Goal: Task Accomplishment & Management: Manage account settings

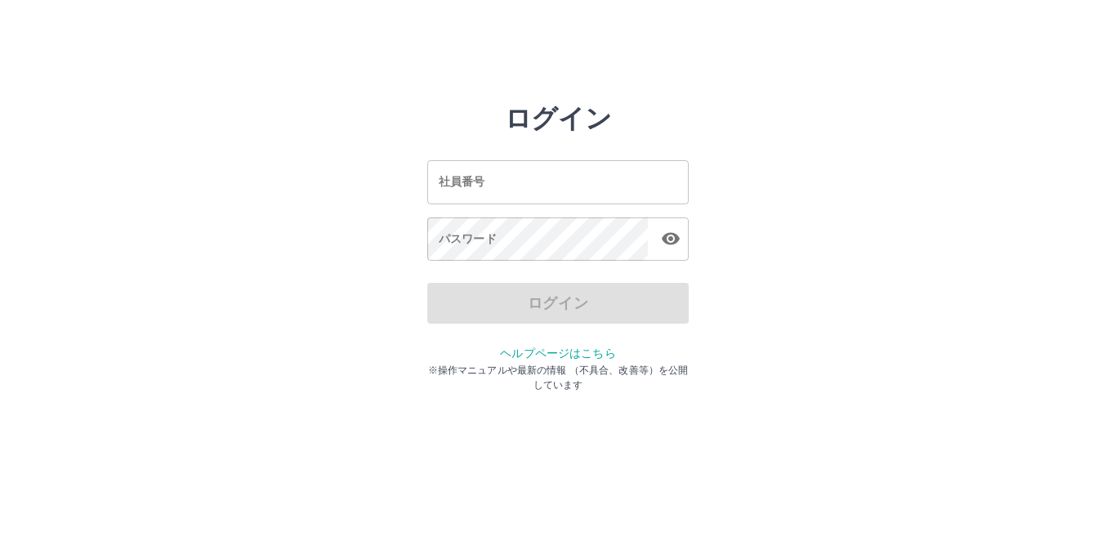
drag, startPoint x: 0, startPoint y: 0, endPoint x: 505, endPoint y: 192, distance: 540.0
click at [505, 192] on input "社員番号" at bounding box center [557, 181] width 261 height 43
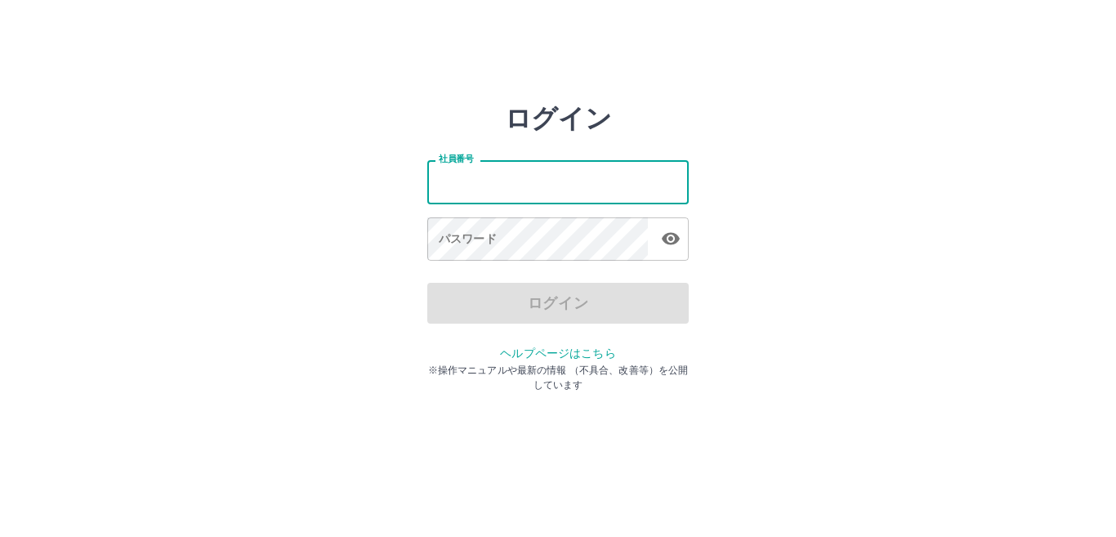
type input "*******"
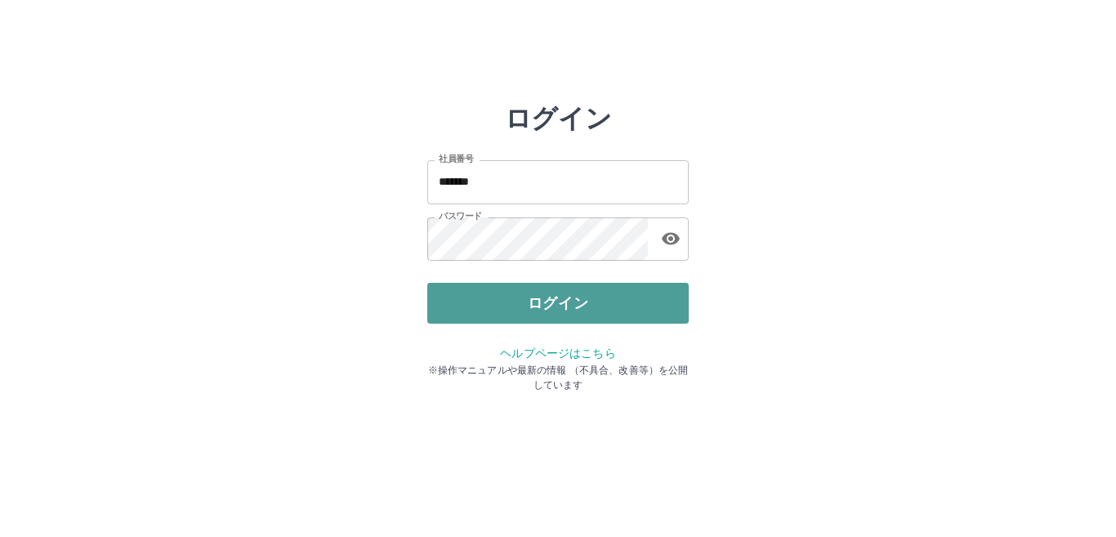
click at [537, 310] on button "ログイン" at bounding box center [557, 303] width 261 height 41
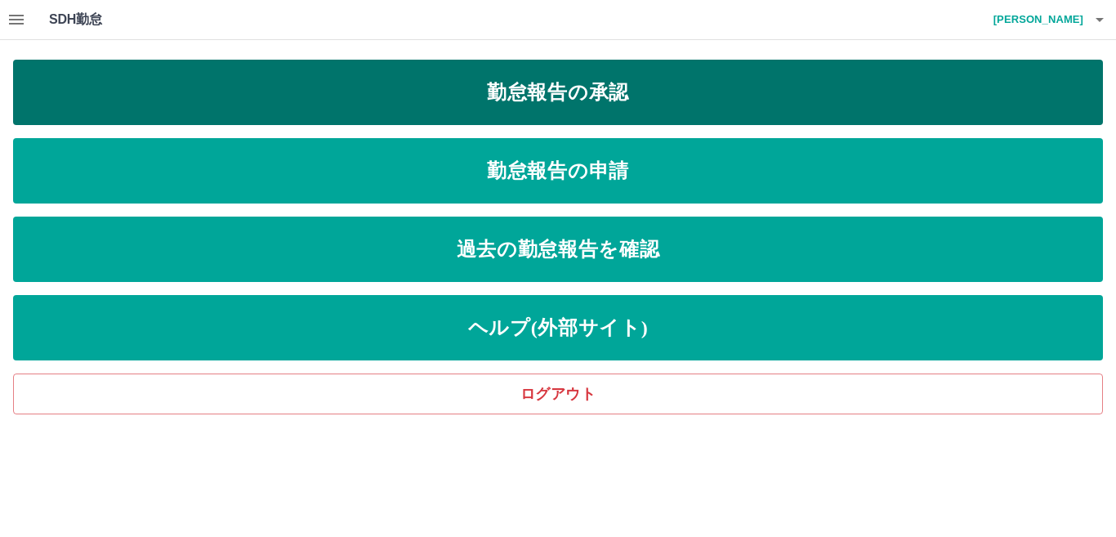
click at [564, 85] on link "勤怠報告の承認" at bounding box center [557, 92] width 1089 height 65
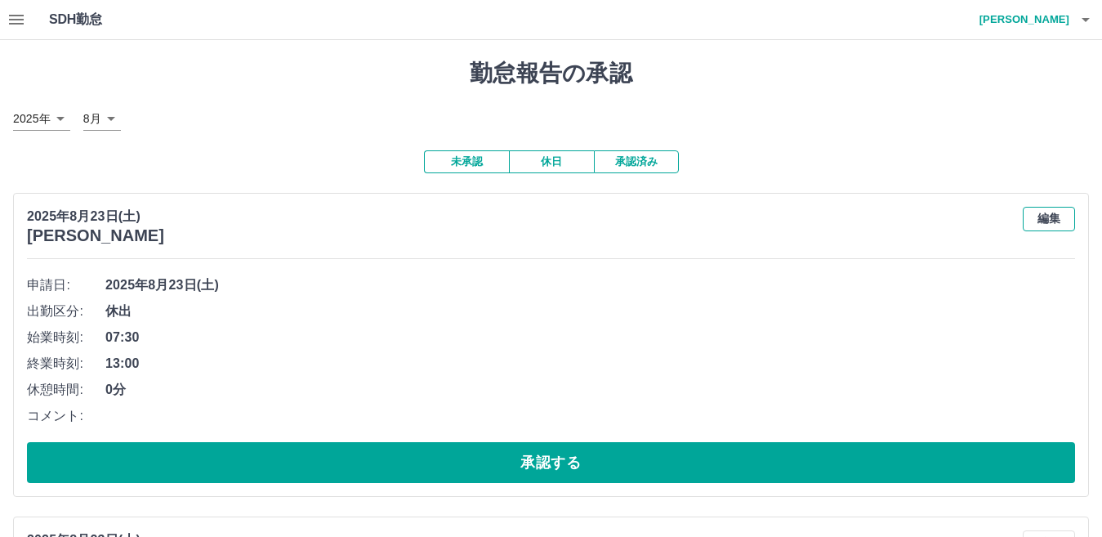
click at [1041, 221] on button "編集" at bounding box center [1049, 219] width 52 height 25
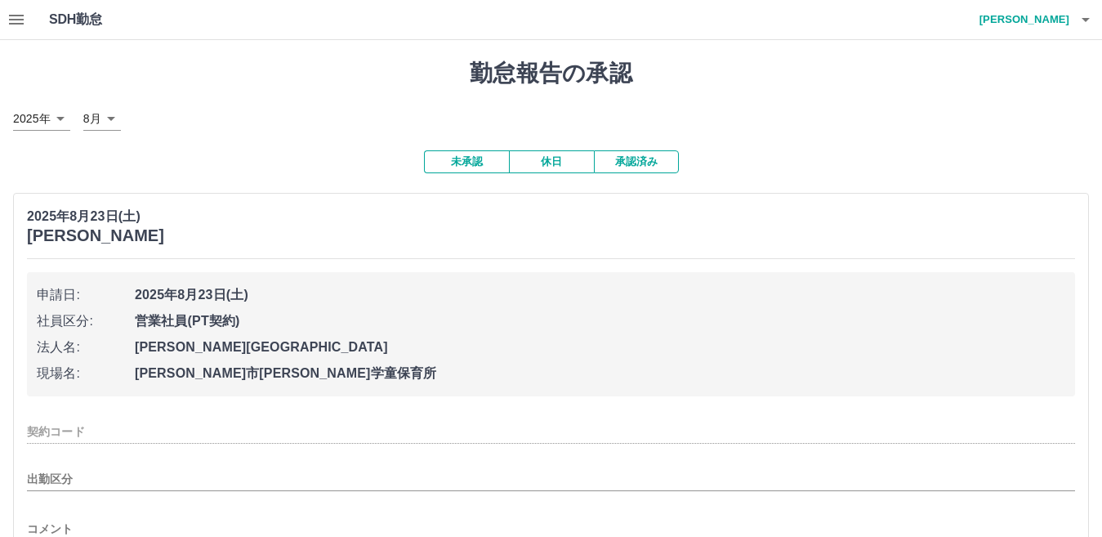
type input "********"
type input "**"
click at [704, 245] on div "2025年8月23日(土) 髙谷　由美" at bounding box center [551, 226] width 1048 height 38
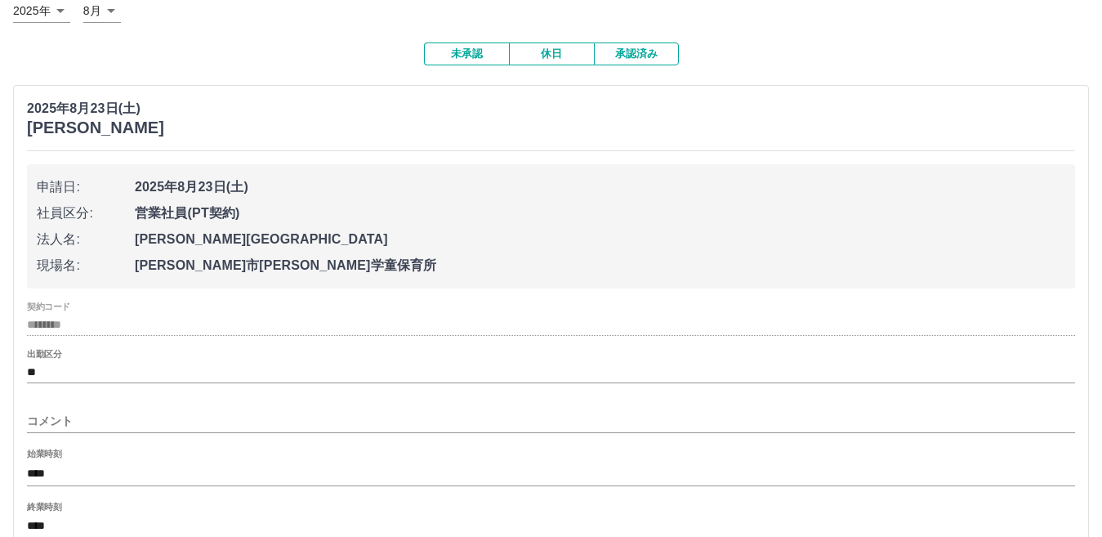
scroll to position [327, 0]
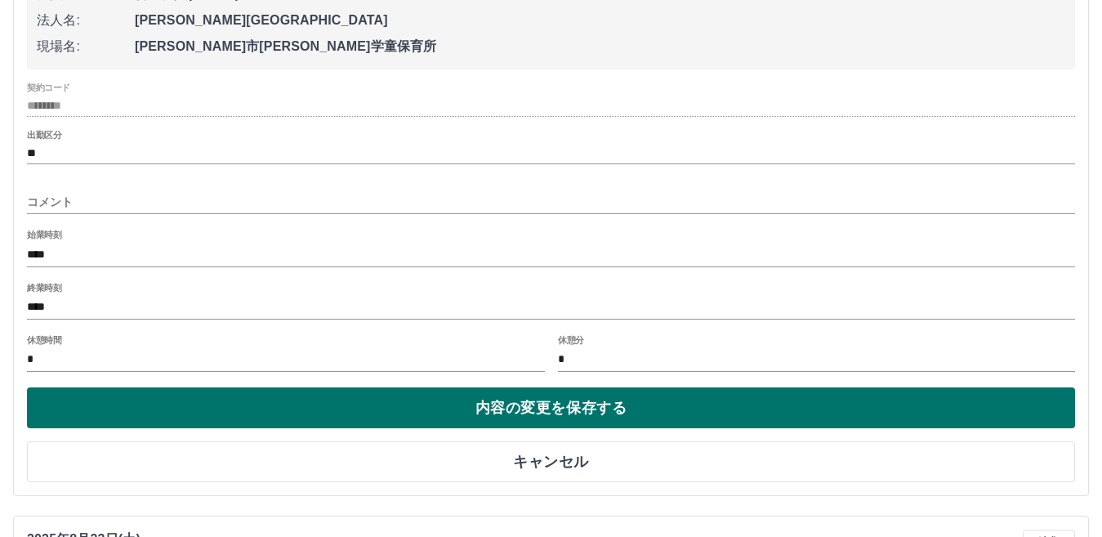
click at [538, 414] on button "内容の変更を保存する" at bounding box center [551, 407] width 1048 height 41
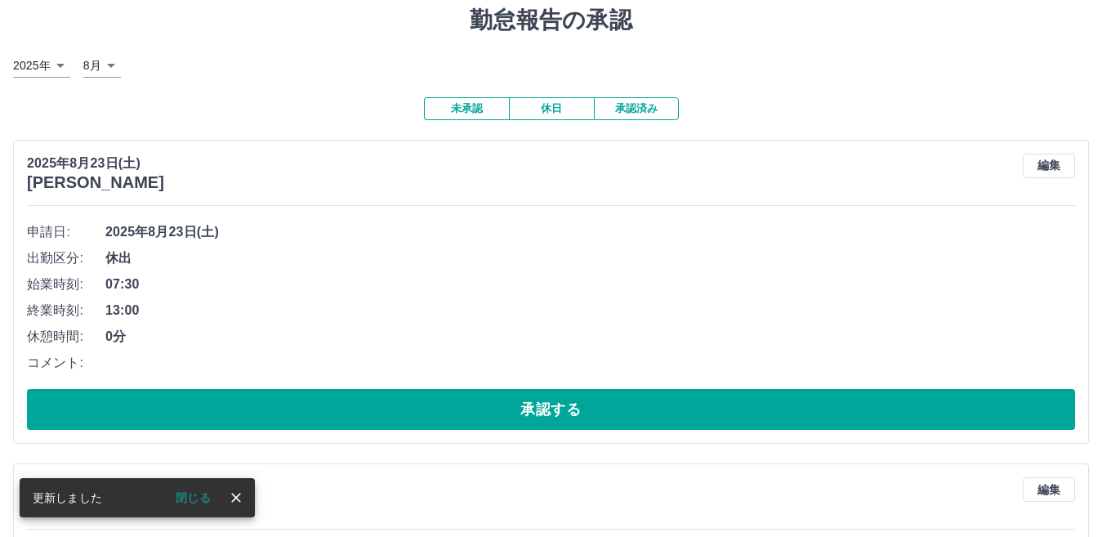
scroll to position [82, 0]
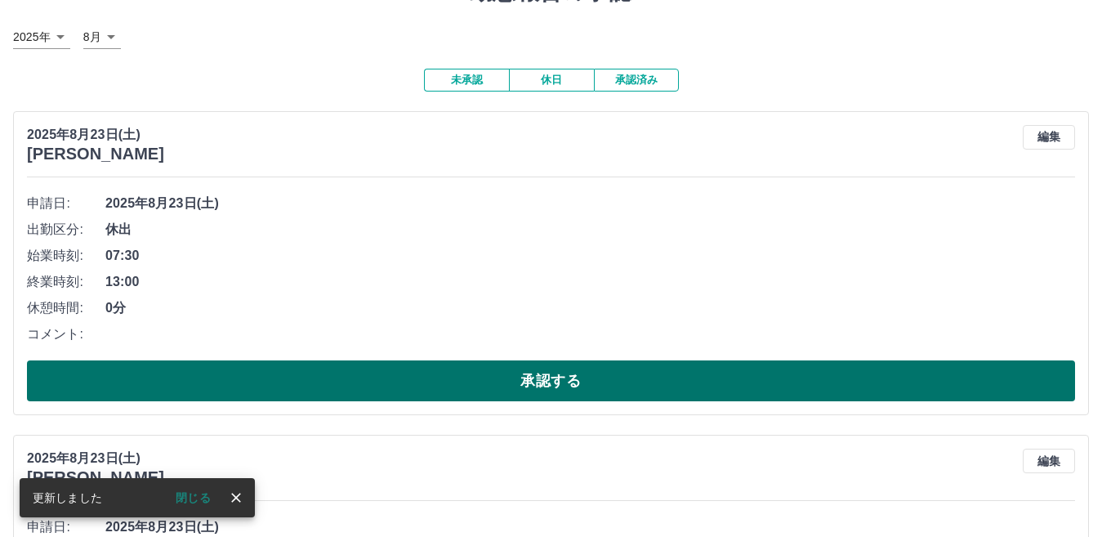
click at [523, 388] on button "承認する" at bounding box center [551, 380] width 1048 height 41
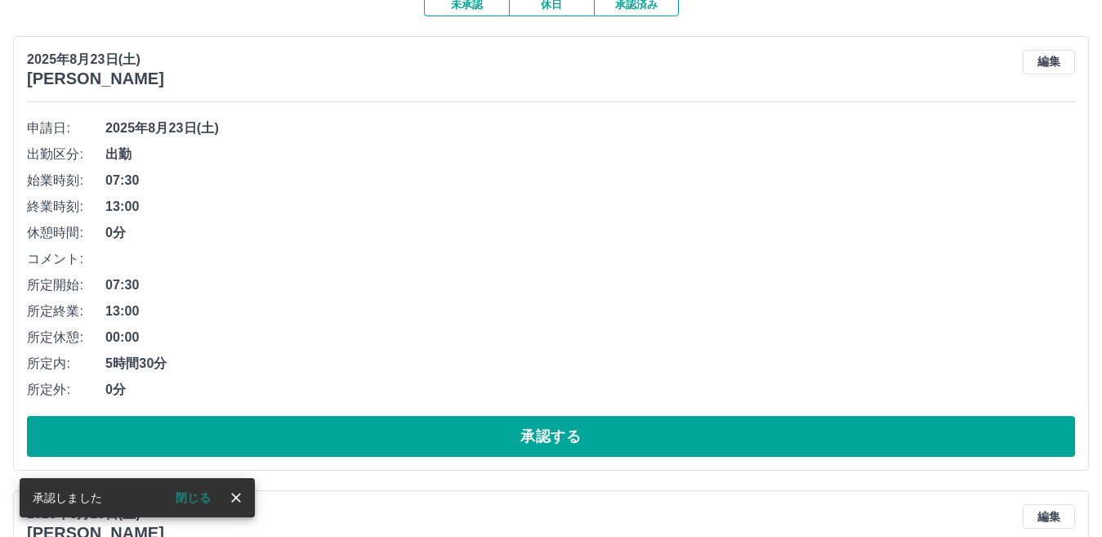
scroll to position [0, 0]
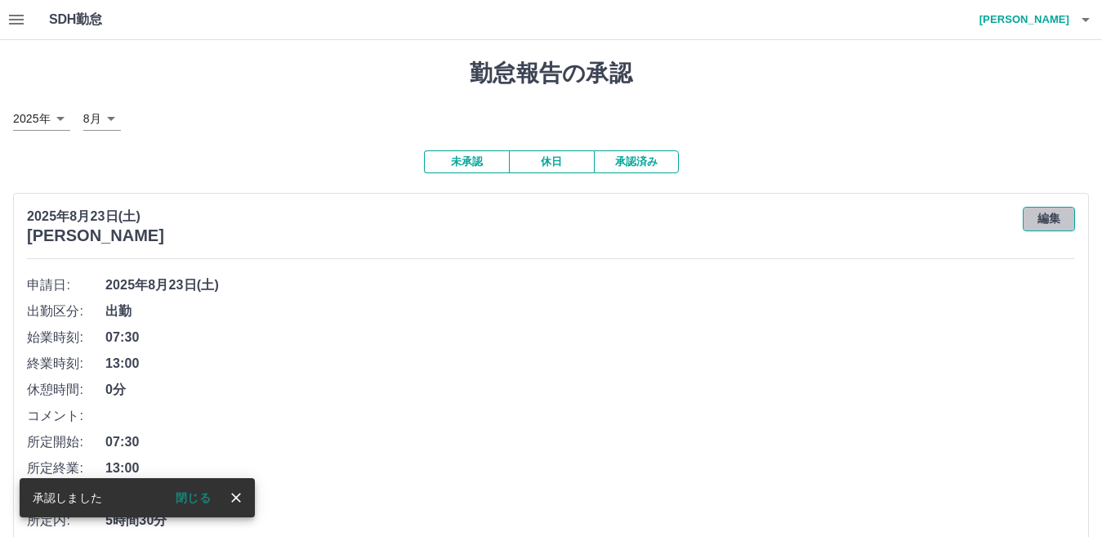
click at [1040, 222] on button "編集" at bounding box center [1049, 219] width 52 height 25
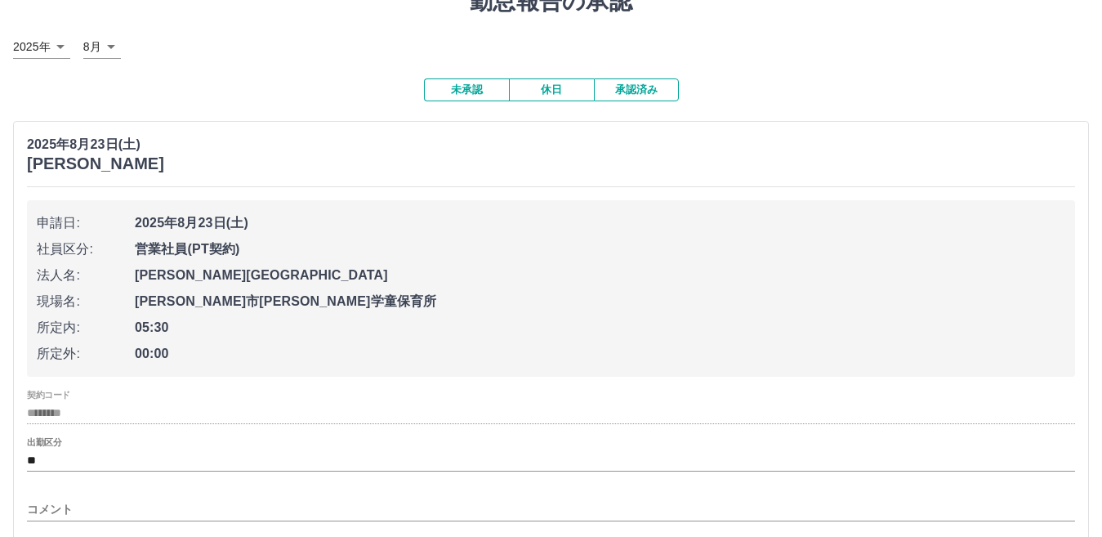
scroll to position [163, 0]
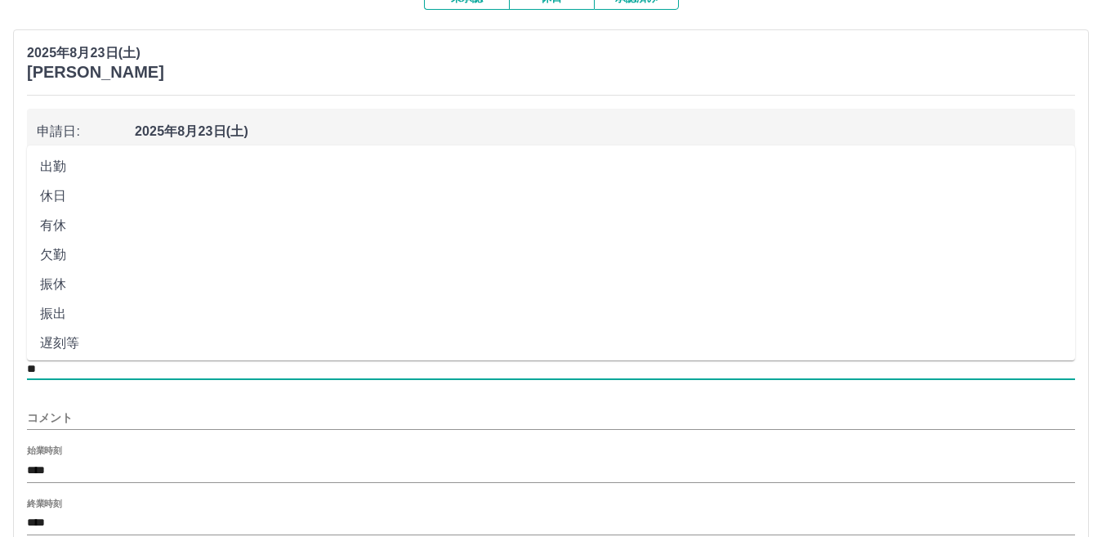
click at [59, 319] on li "休出" at bounding box center [551, 319] width 1048 height 29
type input "**"
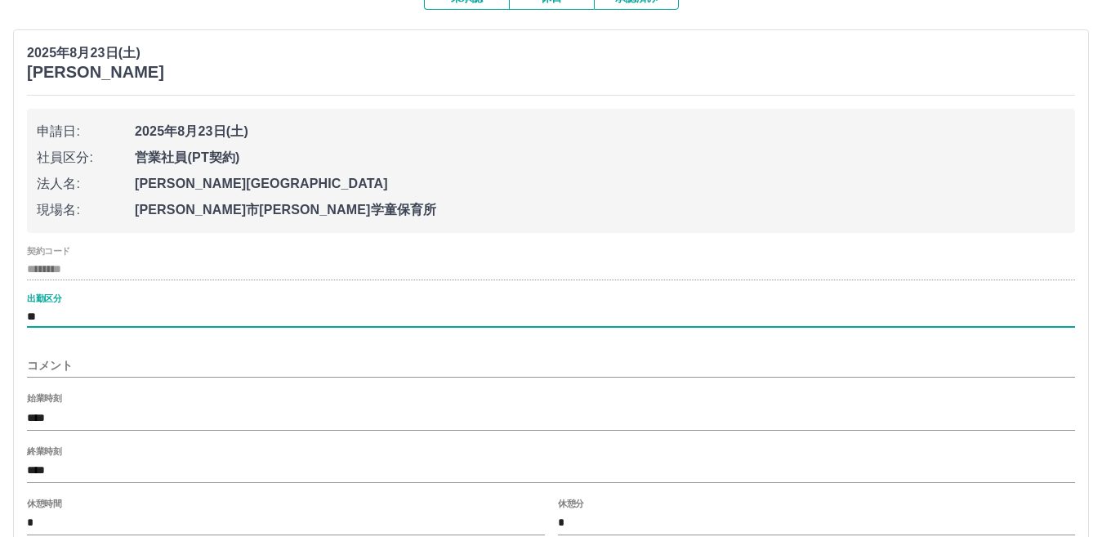
scroll to position [327, 0]
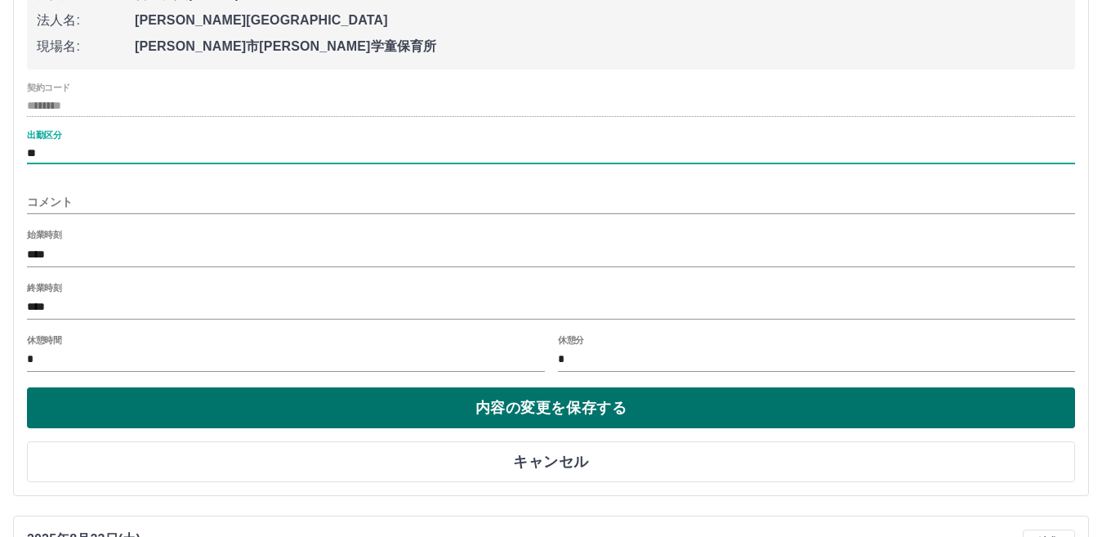
click at [542, 410] on button "内容の変更を保存する" at bounding box center [551, 407] width 1048 height 41
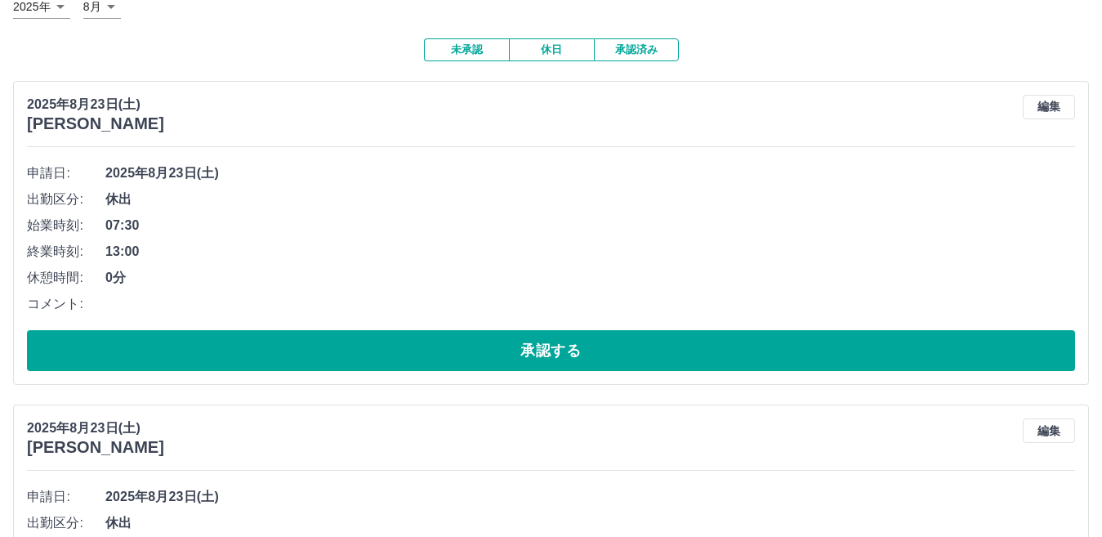
scroll to position [82, 0]
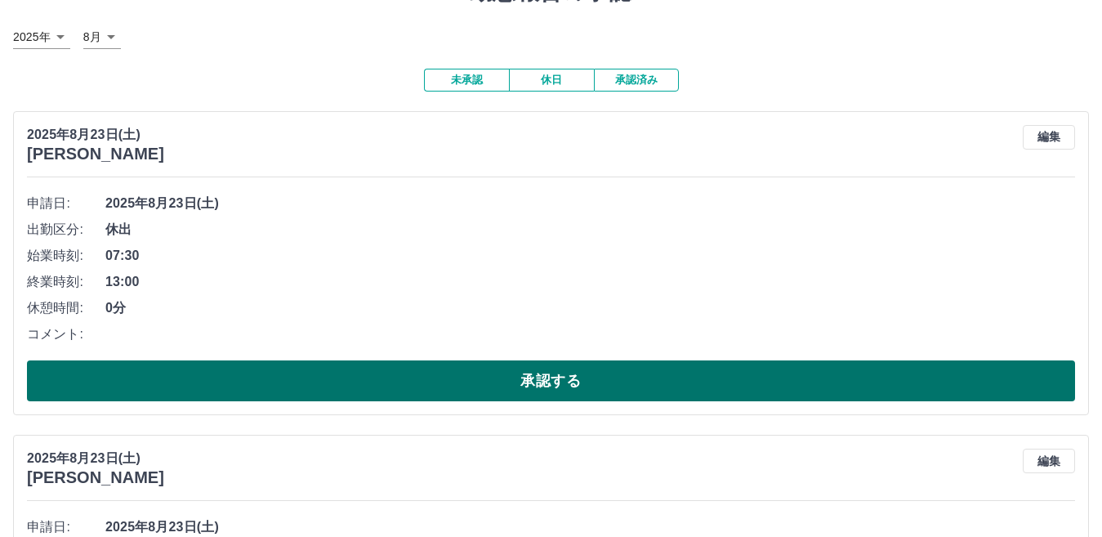
click at [559, 380] on button "承認する" at bounding box center [551, 380] width 1048 height 41
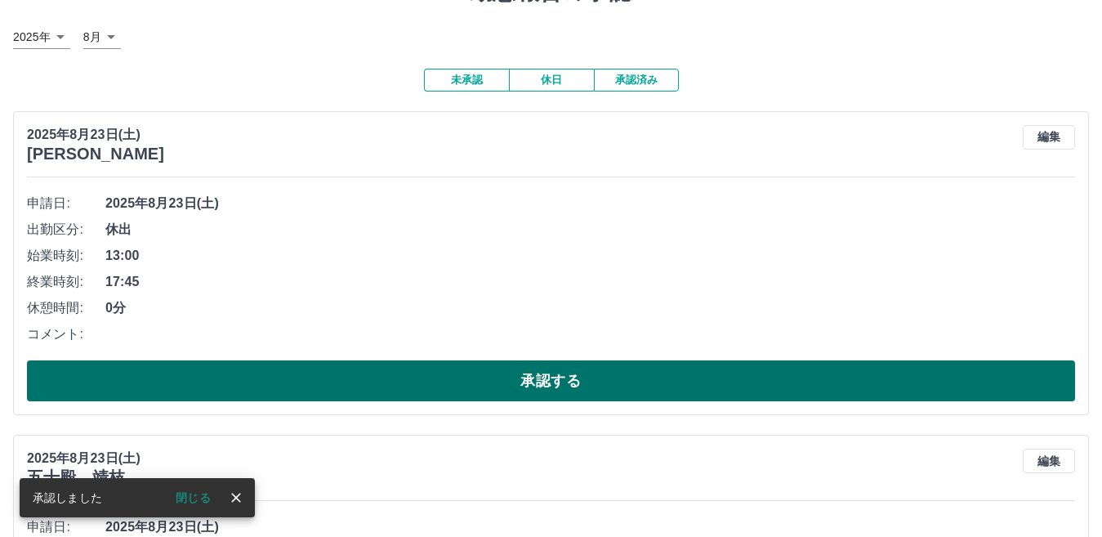
click at [545, 382] on button "承認する" at bounding box center [551, 380] width 1048 height 41
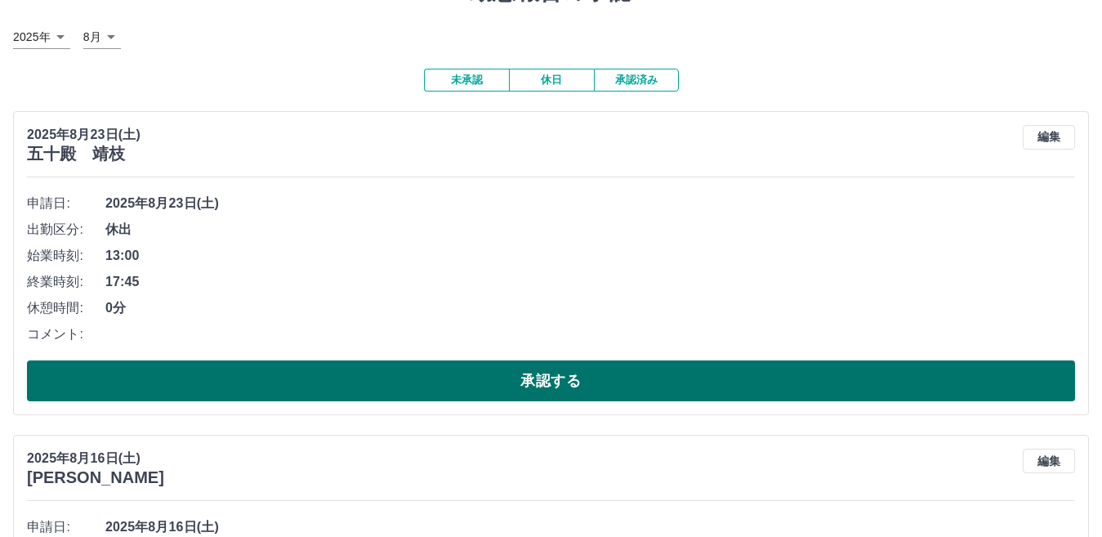
click at [543, 377] on button "承認する" at bounding box center [551, 380] width 1048 height 41
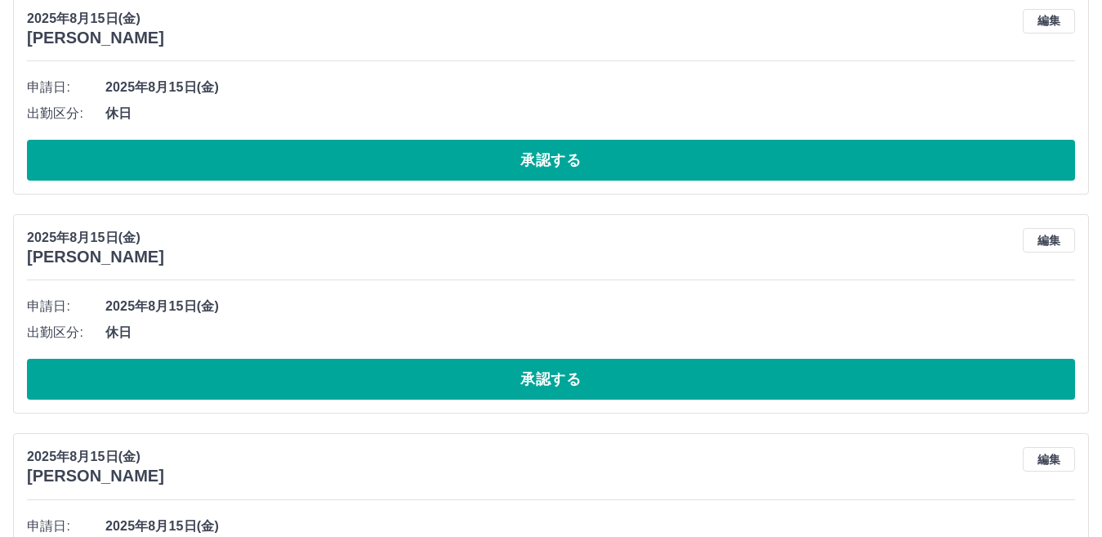
scroll to position [3512, 0]
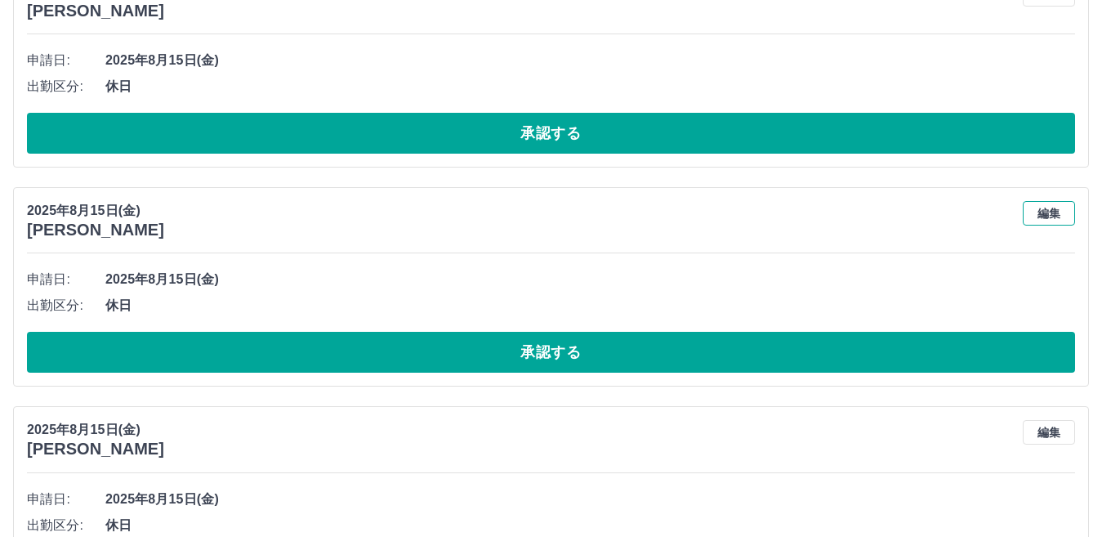
click at [1047, 215] on button "編集" at bounding box center [1049, 213] width 52 height 25
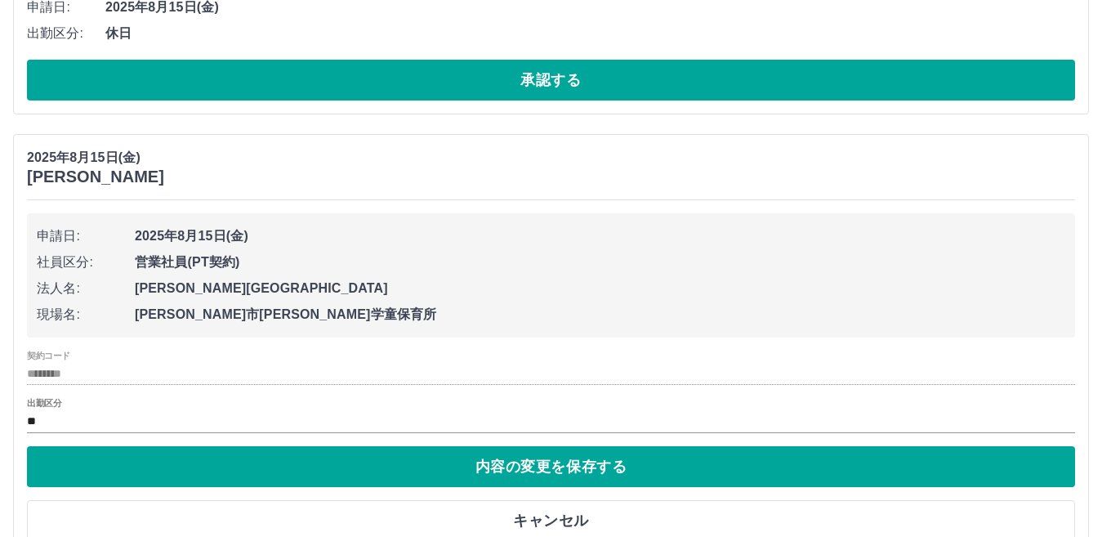
scroll to position [3593, 0]
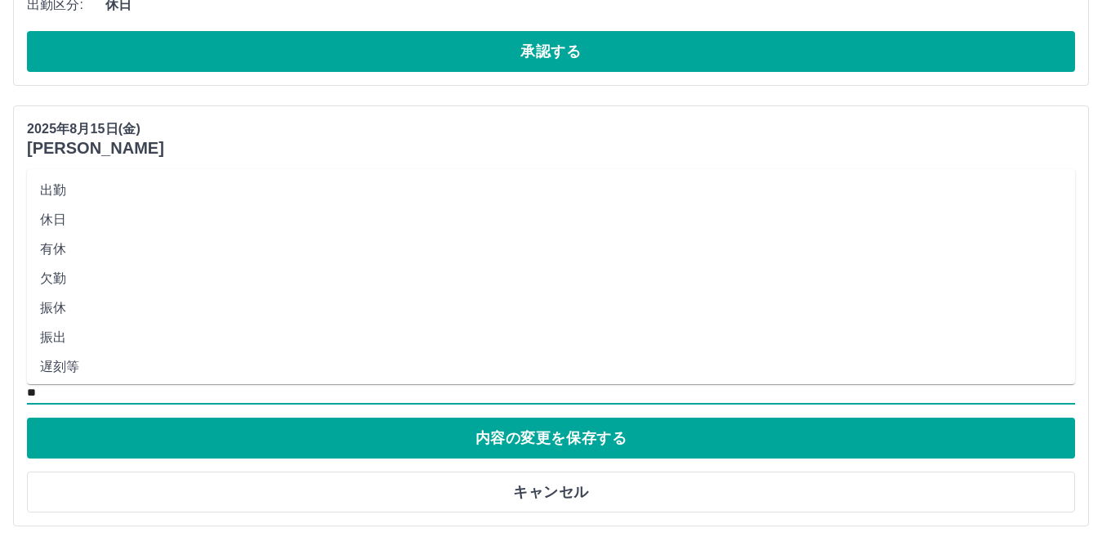
click at [64, 252] on li "有休" at bounding box center [551, 248] width 1048 height 29
type input "**"
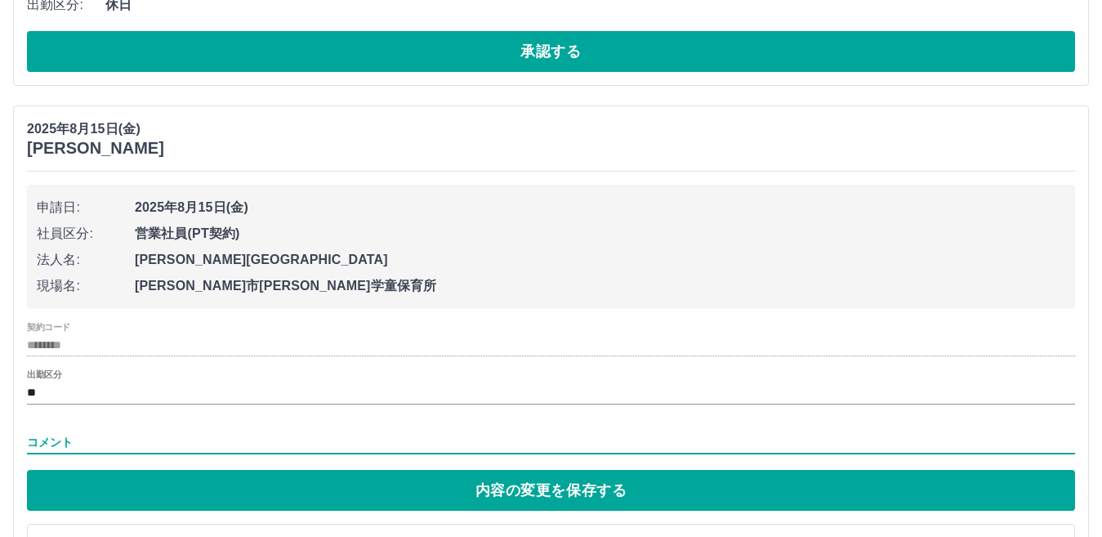
click at [80, 436] on input "コメント" at bounding box center [551, 442] width 1048 height 24
type input "*******"
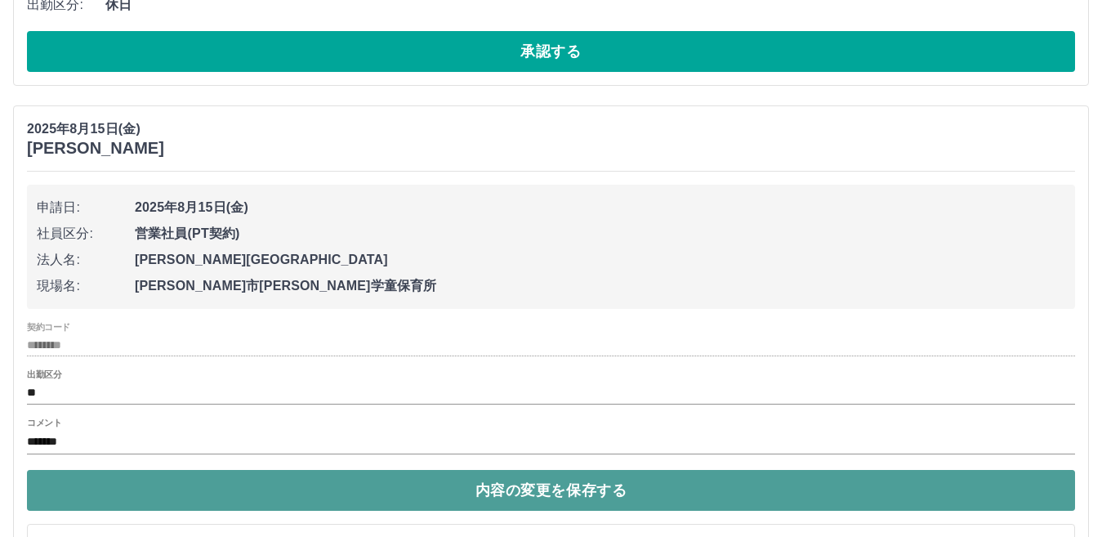
click at [558, 497] on button "内容の変更を保存する" at bounding box center [551, 490] width 1048 height 41
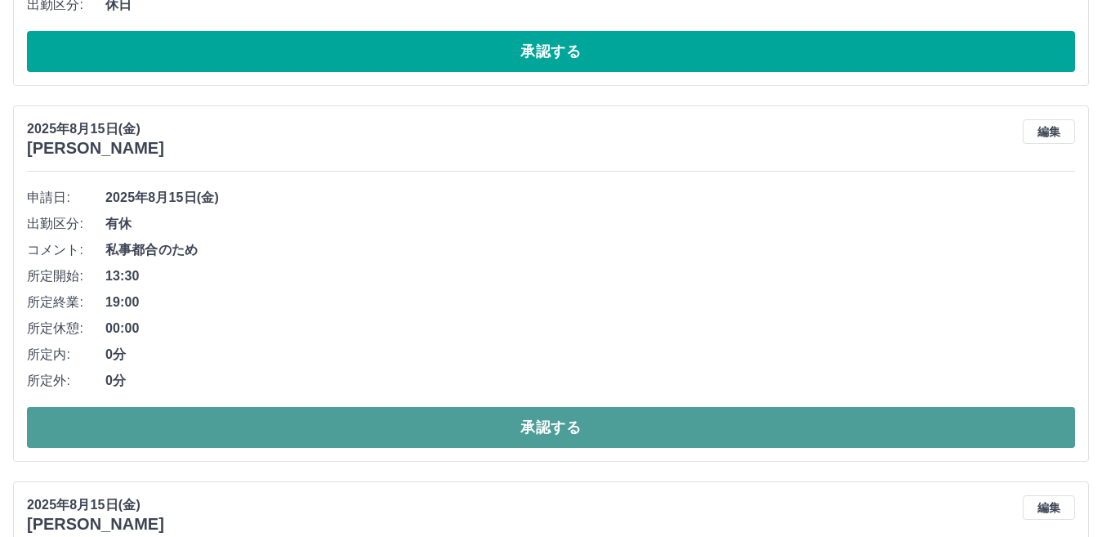
click at [554, 425] on button "承認する" at bounding box center [551, 427] width 1048 height 41
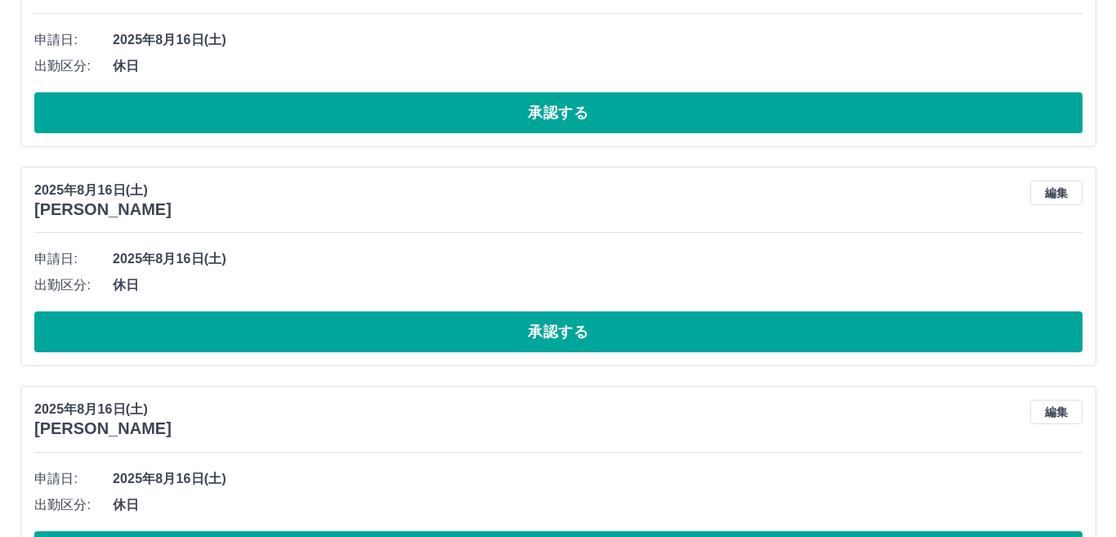
scroll to position [0, 0]
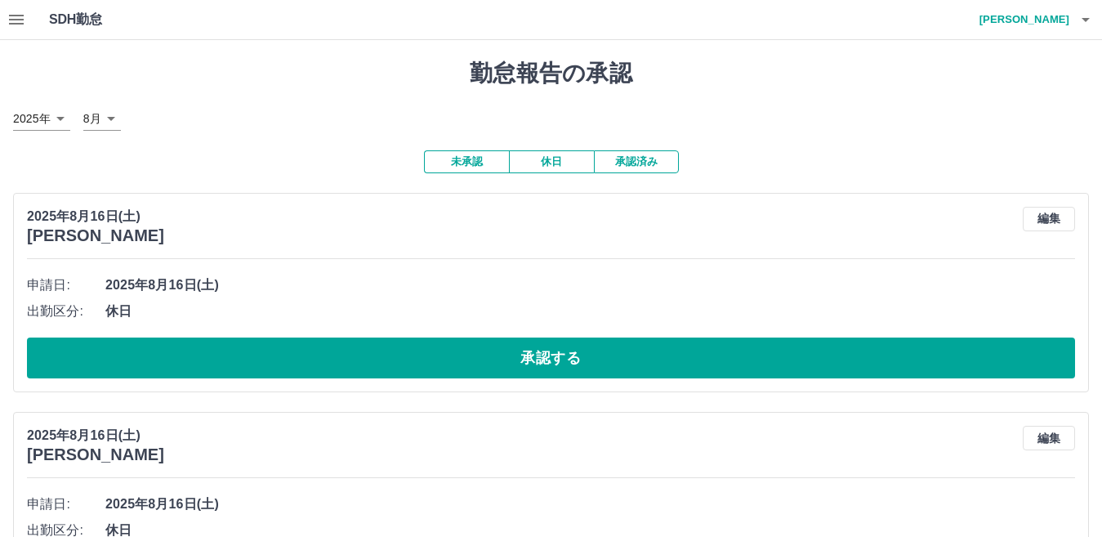
click at [1083, 28] on icon "button" at bounding box center [1086, 20] width 20 height 20
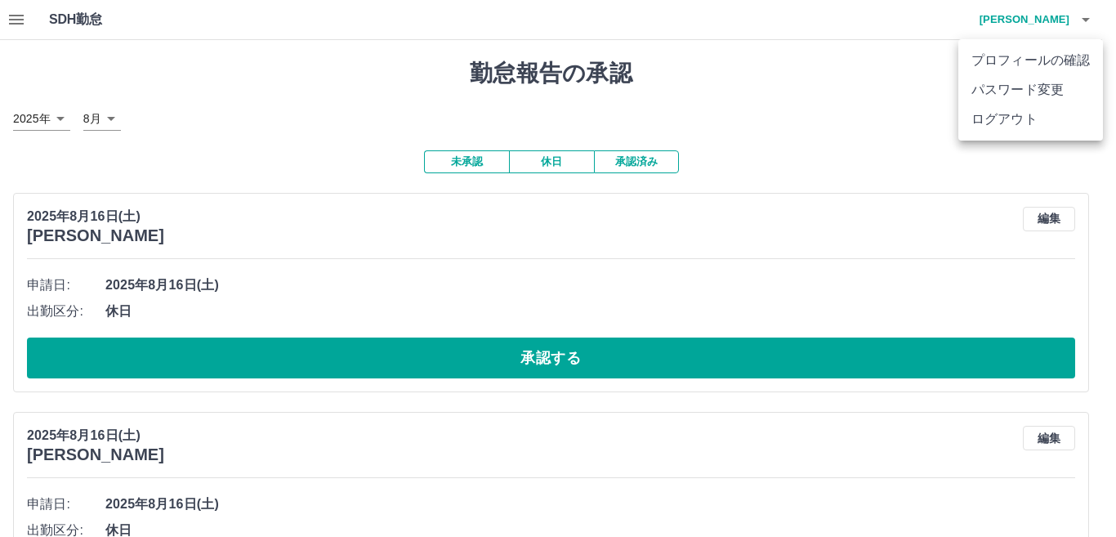
click at [1028, 120] on li "ログアウト" at bounding box center [1030, 119] width 145 height 29
